Goal: Task Accomplishment & Management: Use online tool/utility

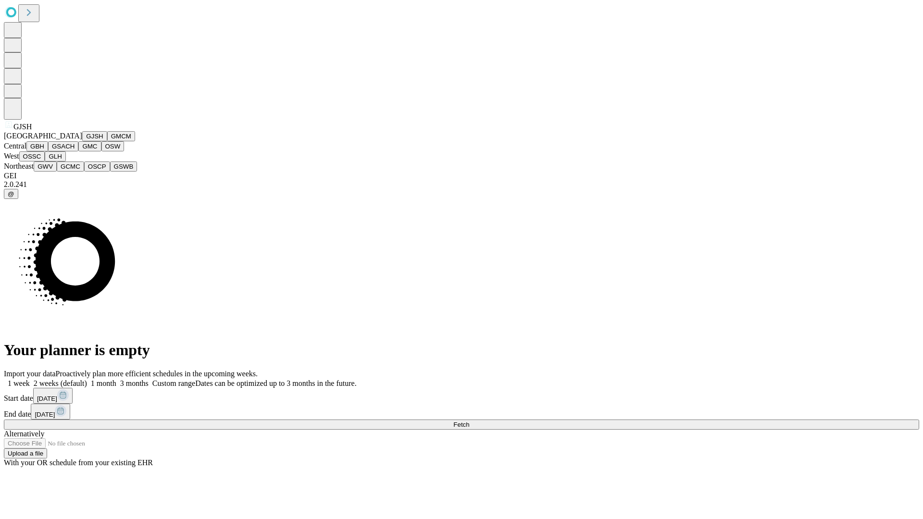
click at [82, 141] on button "GJSH" at bounding box center [94, 136] width 25 height 10
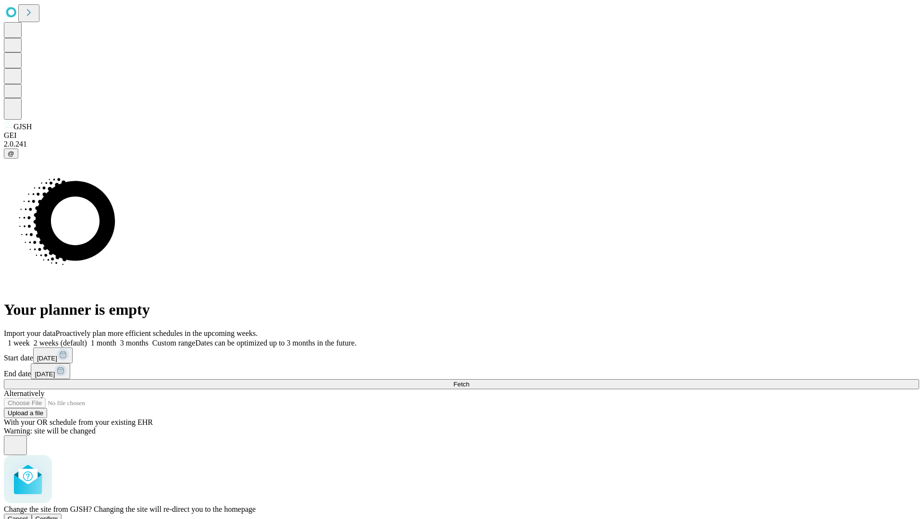
click at [58, 515] on span "Confirm" at bounding box center [47, 518] width 23 height 7
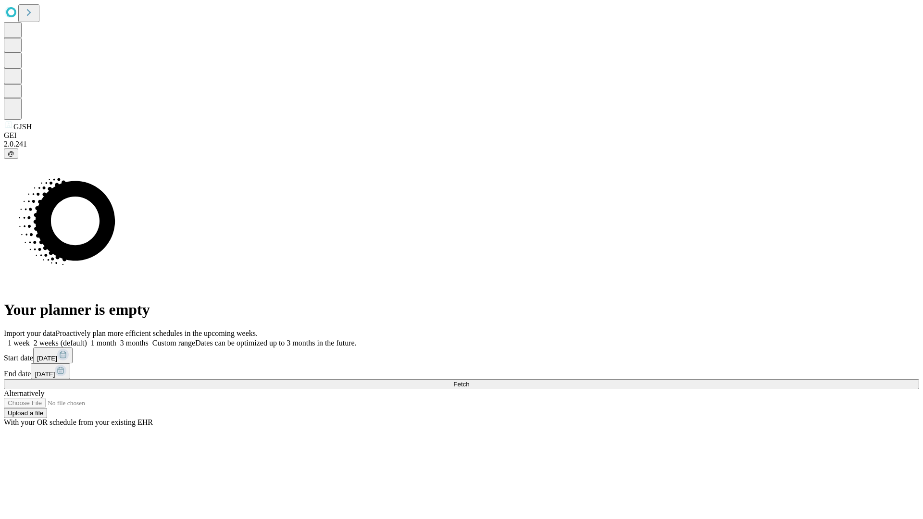
click at [30, 339] on label "1 week" at bounding box center [17, 343] width 26 height 8
click at [469, 381] on span "Fetch" at bounding box center [461, 384] width 16 height 7
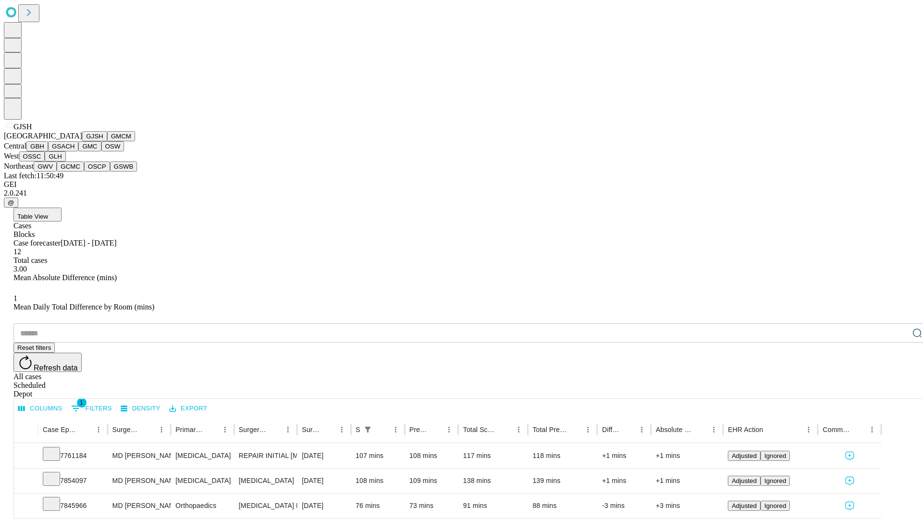
click at [107, 141] on button "GMCM" at bounding box center [121, 136] width 28 height 10
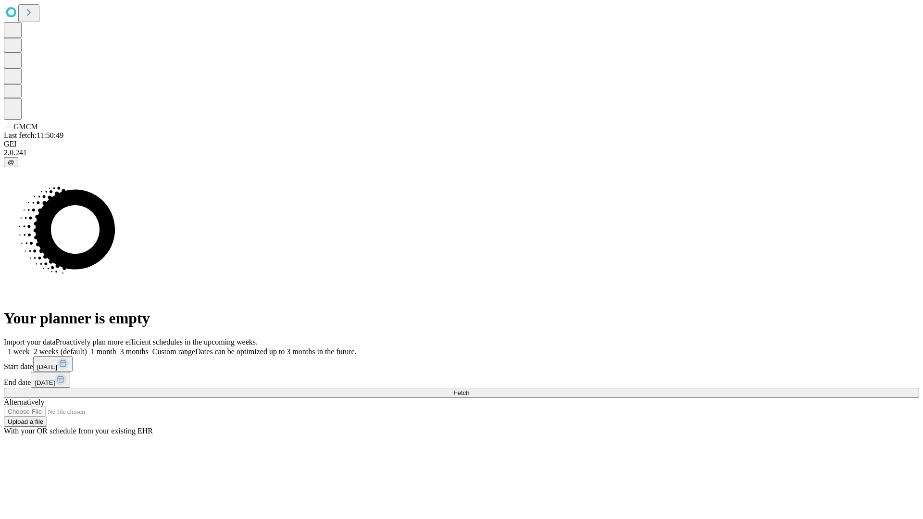
click at [30, 348] on label "1 week" at bounding box center [17, 352] width 26 height 8
click at [469, 389] on span "Fetch" at bounding box center [461, 392] width 16 height 7
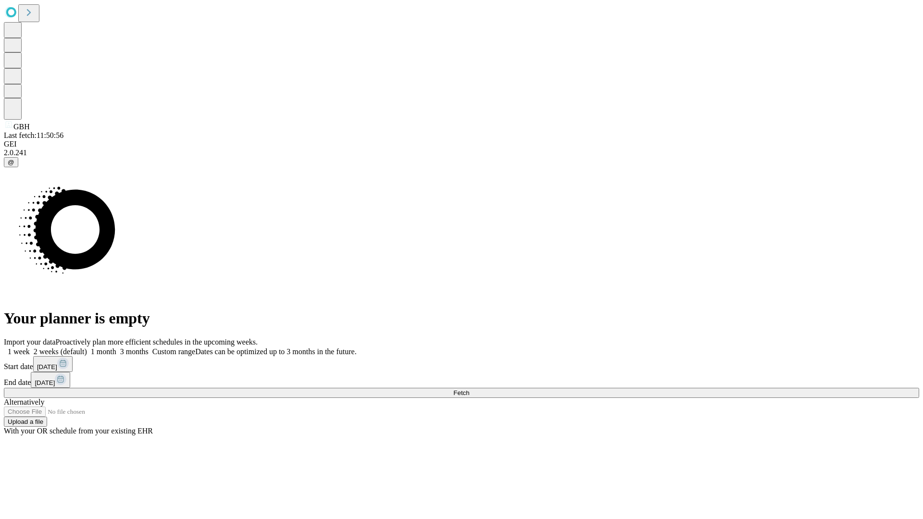
click at [30, 348] on label "1 week" at bounding box center [17, 352] width 26 height 8
click at [469, 389] on span "Fetch" at bounding box center [461, 392] width 16 height 7
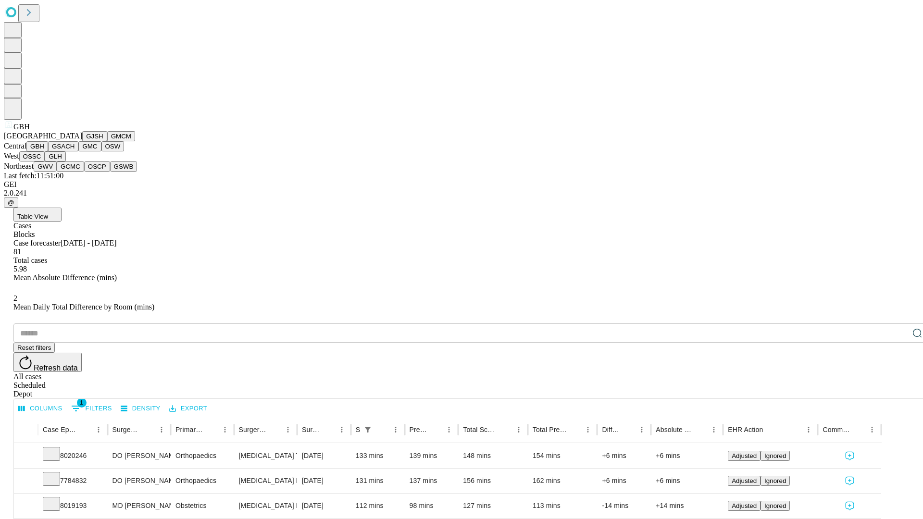
click at [75, 151] on button "GSACH" at bounding box center [63, 146] width 30 height 10
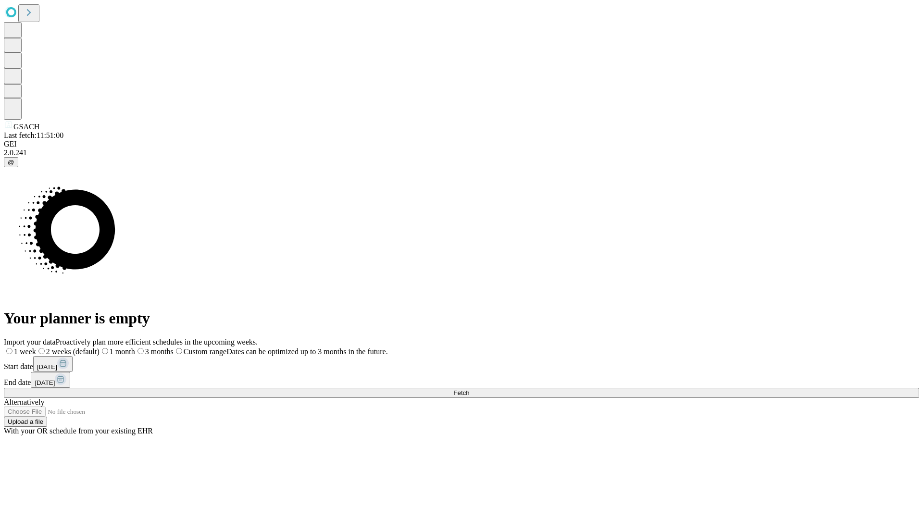
click at [36, 348] on label "1 week" at bounding box center [20, 352] width 32 height 8
click at [469, 389] on span "Fetch" at bounding box center [461, 392] width 16 height 7
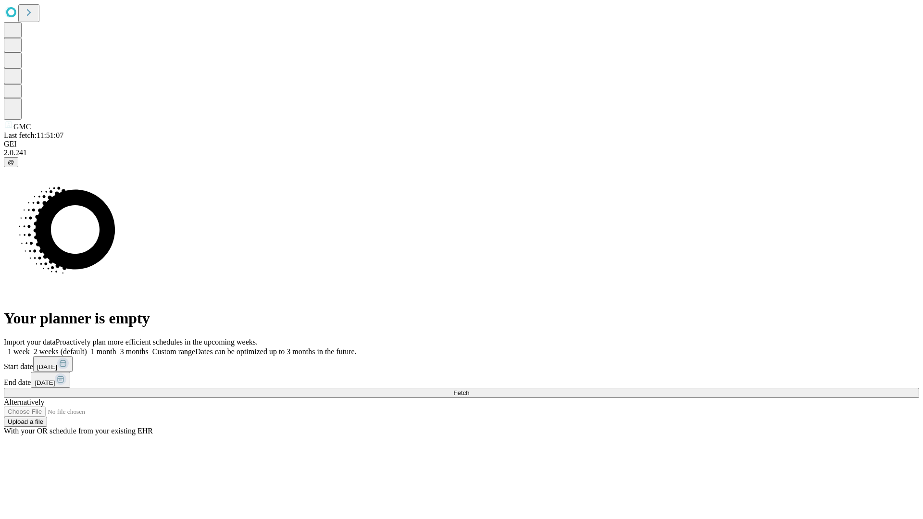
click at [30, 348] on label "1 week" at bounding box center [17, 352] width 26 height 8
click at [469, 389] on span "Fetch" at bounding box center [461, 392] width 16 height 7
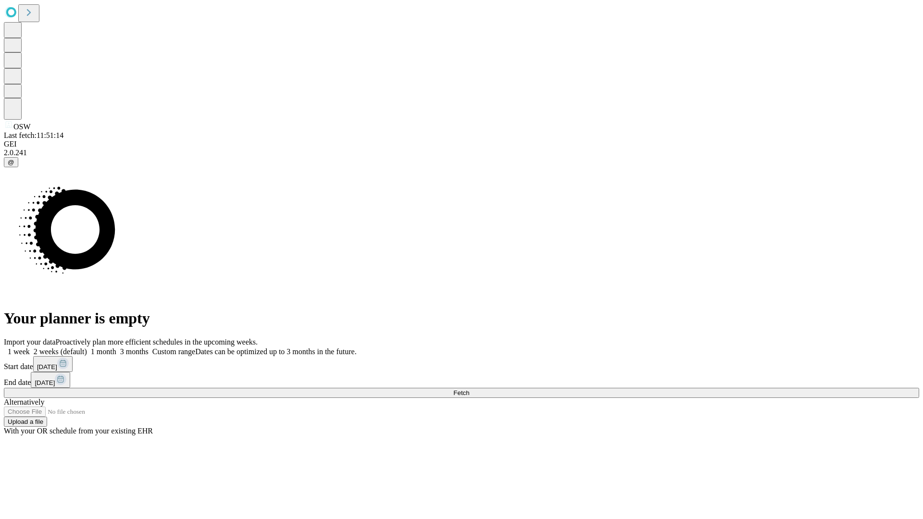
click at [30, 348] on label "1 week" at bounding box center [17, 352] width 26 height 8
click at [469, 389] on span "Fetch" at bounding box center [461, 392] width 16 height 7
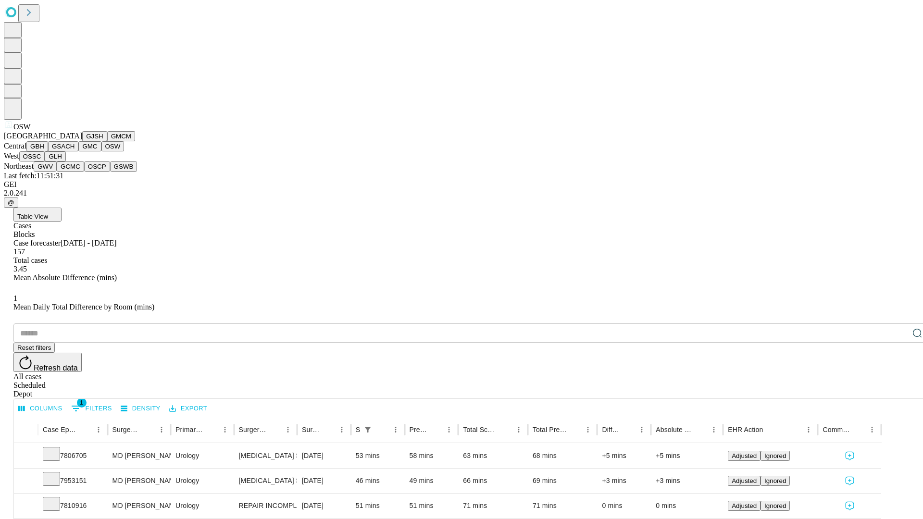
click at [45, 162] on button "OSSC" at bounding box center [32, 156] width 26 height 10
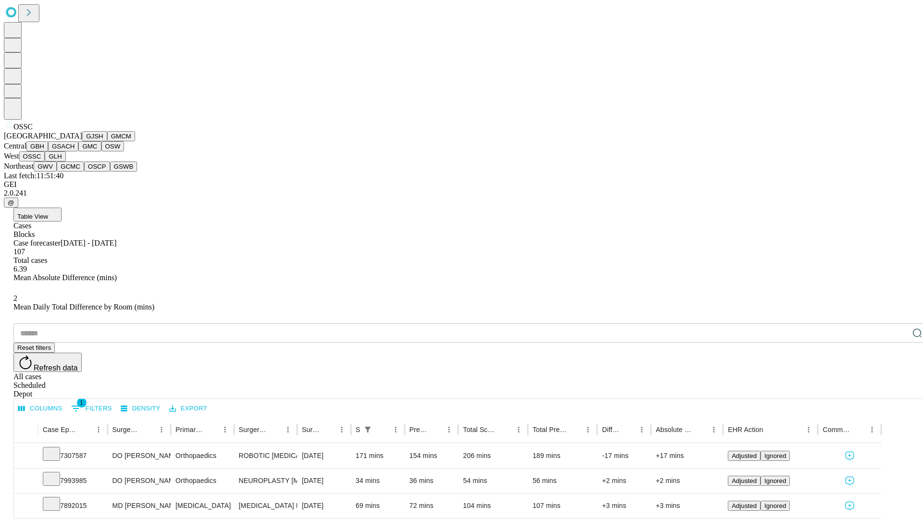
click at [65, 162] on button "GLH" at bounding box center [55, 156] width 21 height 10
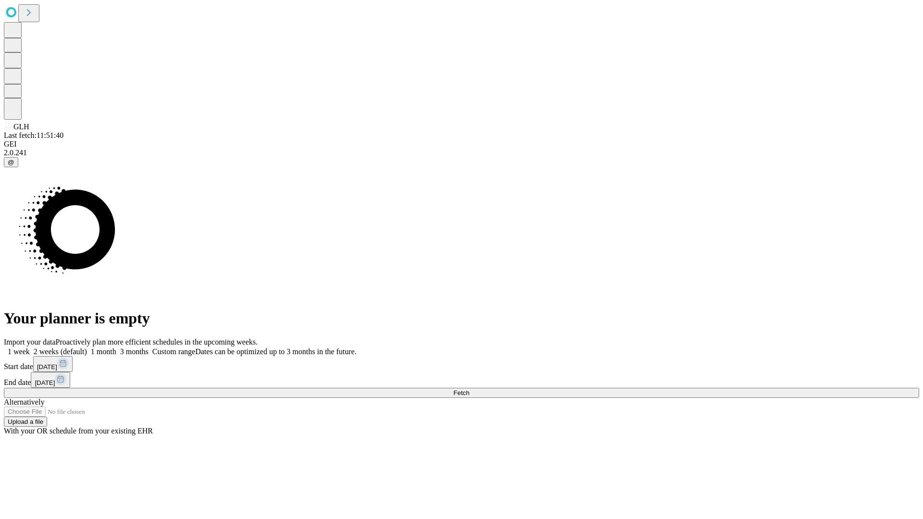
click at [30, 348] on label "1 week" at bounding box center [17, 352] width 26 height 8
click at [469, 389] on span "Fetch" at bounding box center [461, 392] width 16 height 7
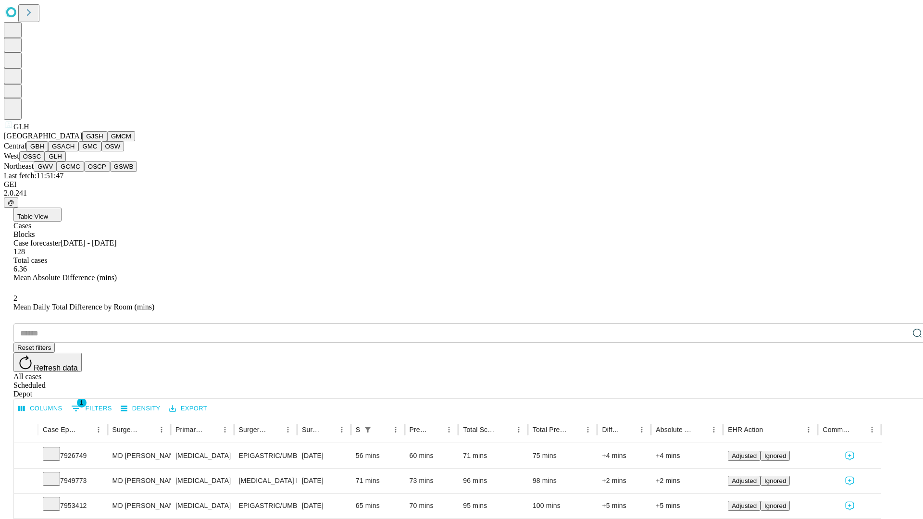
click at [57, 172] on button "GWV" at bounding box center [45, 167] width 23 height 10
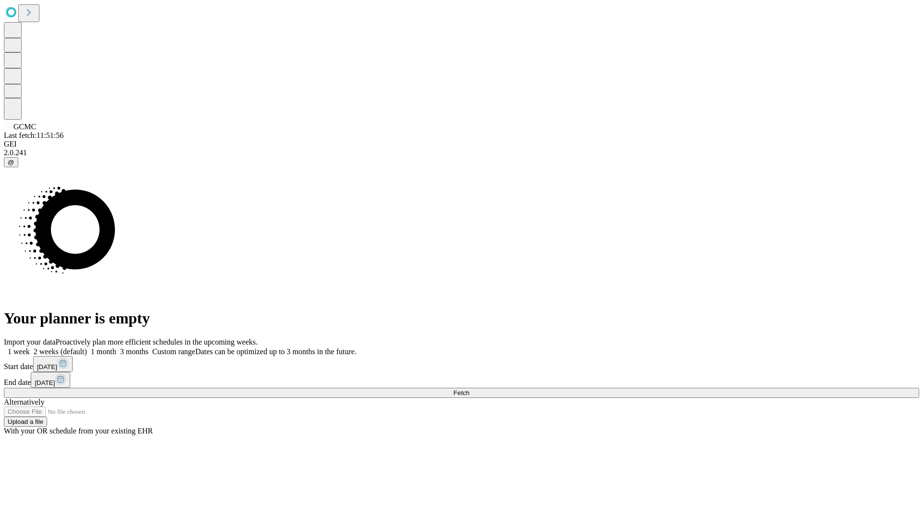
click at [30, 348] on label "1 week" at bounding box center [17, 352] width 26 height 8
click at [469, 389] on span "Fetch" at bounding box center [461, 392] width 16 height 7
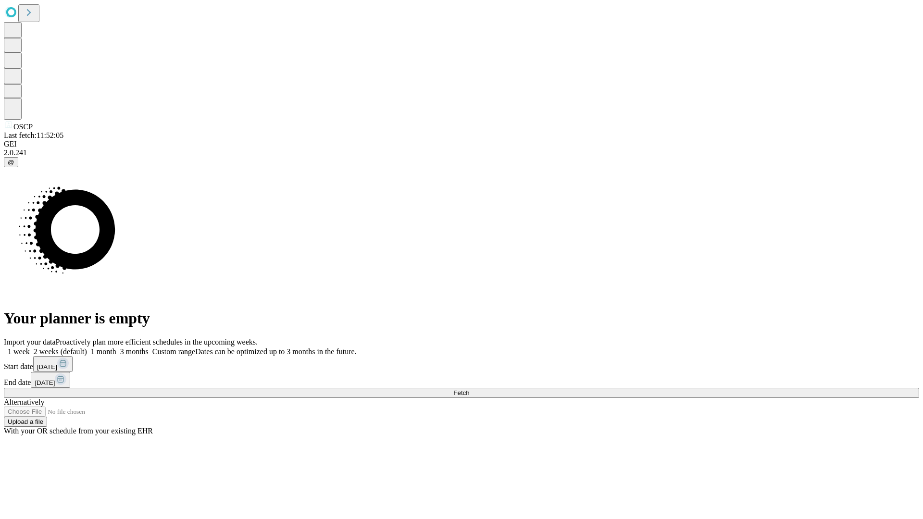
click at [30, 348] on label "1 week" at bounding box center [17, 352] width 26 height 8
click at [469, 389] on span "Fetch" at bounding box center [461, 392] width 16 height 7
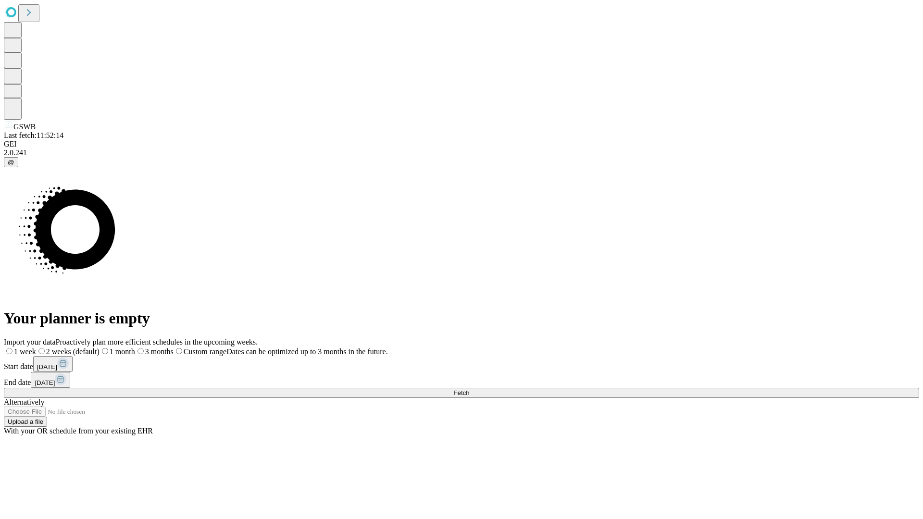
click at [36, 348] on label "1 week" at bounding box center [20, 352] width 32 height 8
click at [469, 389] on span "Fetch" at bounding box center [461, 392] width 16 height 7
